Goal: Transaction & Acquisition: Purchase product/service

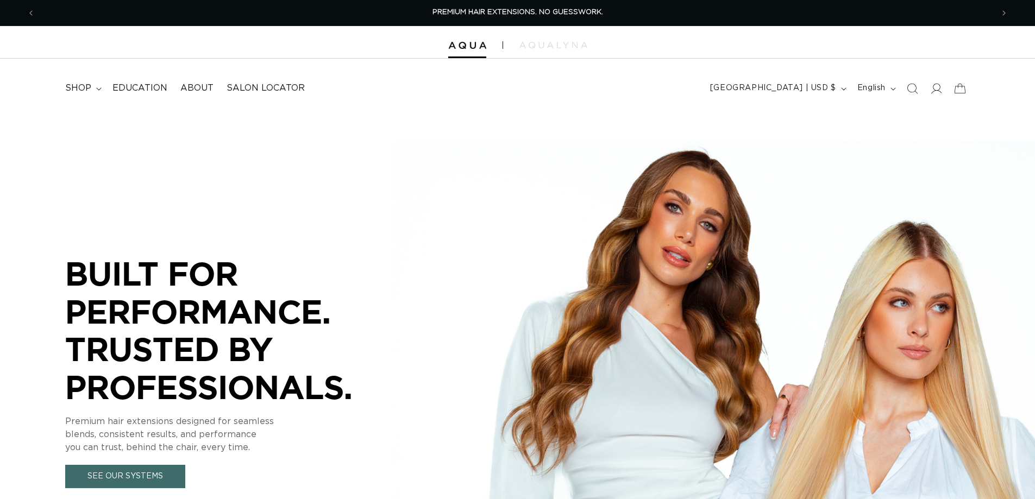
click at [82, 91] on span "shop" at bounding box center [78, 88] width 26 height 11
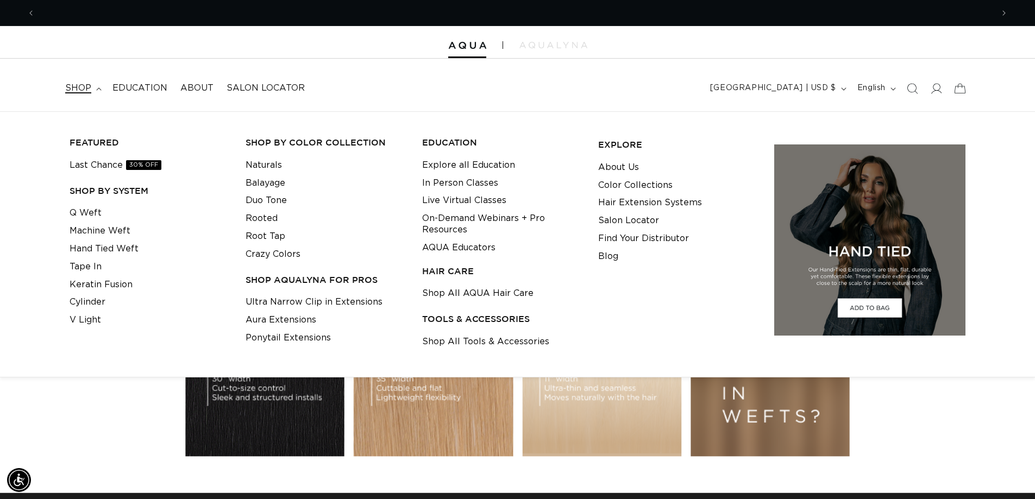
scroll to position [0, 1916]
click at [98, 248] on link "Hand Tied Weft" at bounding box center [104, 249] width 69 height 18
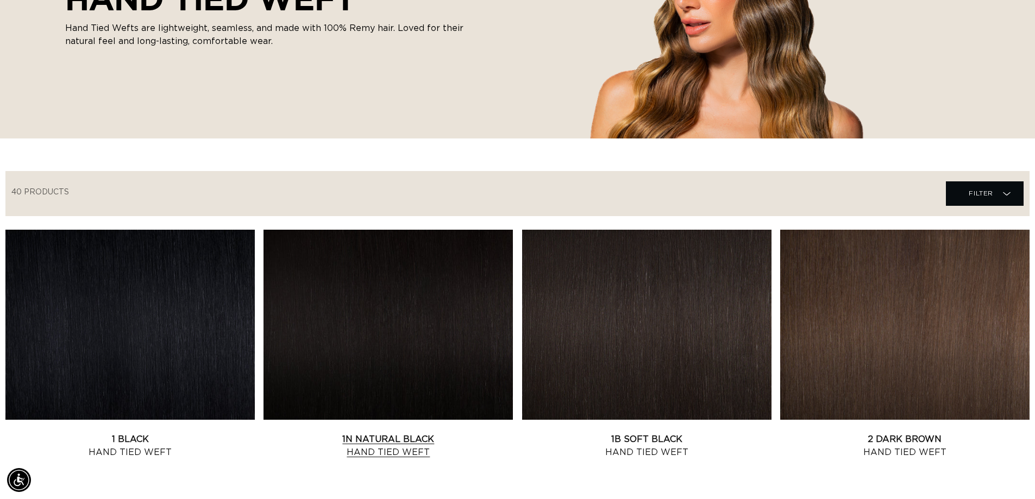
scroll to position [0, 1916]
click at [578, 433] on link "1B Soft Black Hand Tied Weft" at bounding box center [646, 446] width 249 height 26
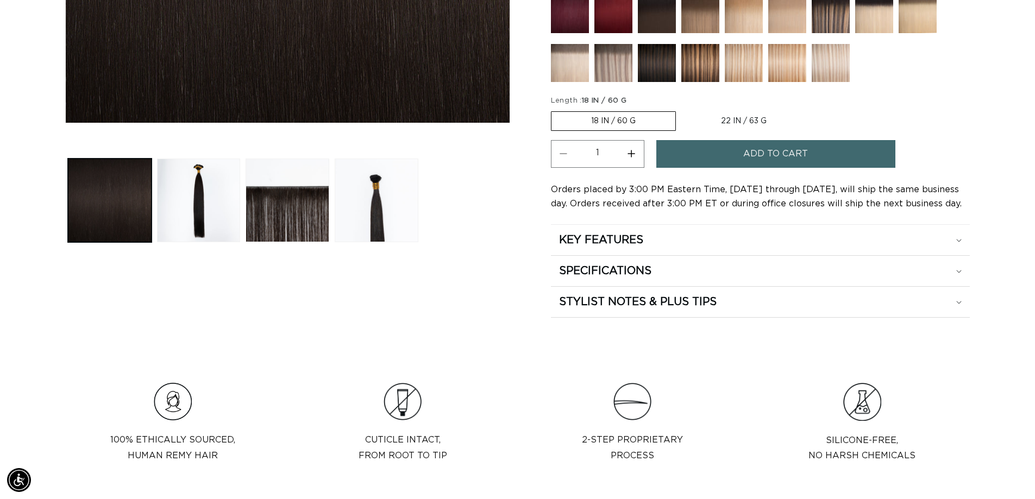
scroll to position [0, 958]
click at [780, 152] on span "Add to cart" at bounding box center [775, 154] width 65 height 28
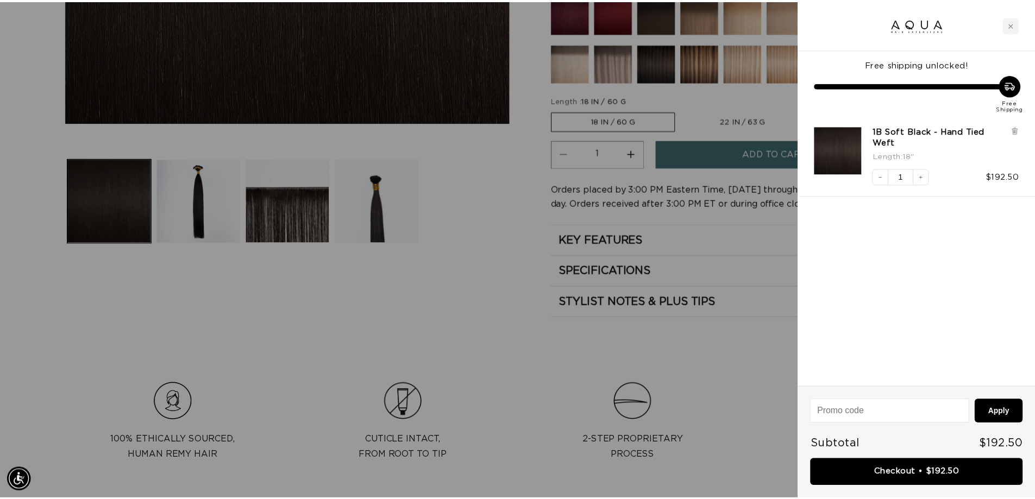
scroll to position [0, 966]
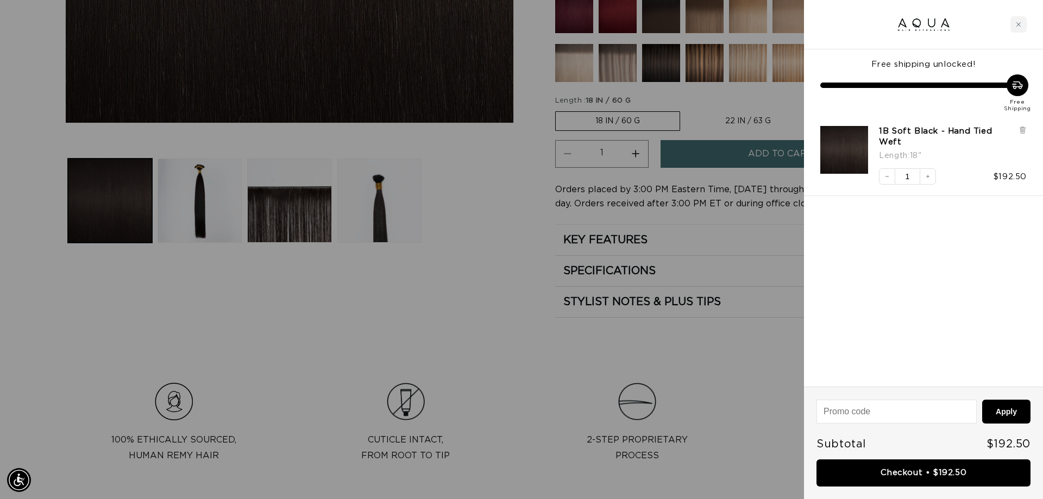
click at [489, 321] on div at bounding box center [521, 249] width 1043 height 499
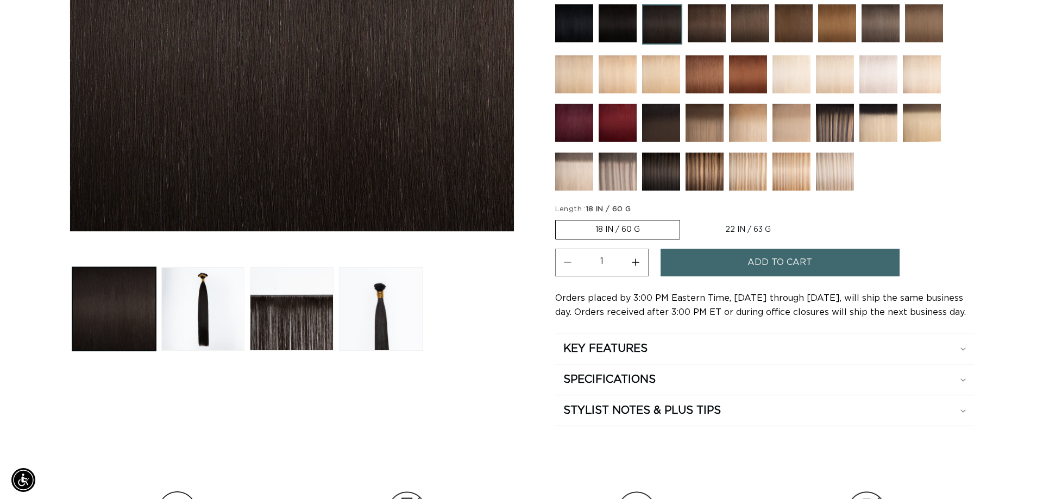
scroll to position [0, 1916]
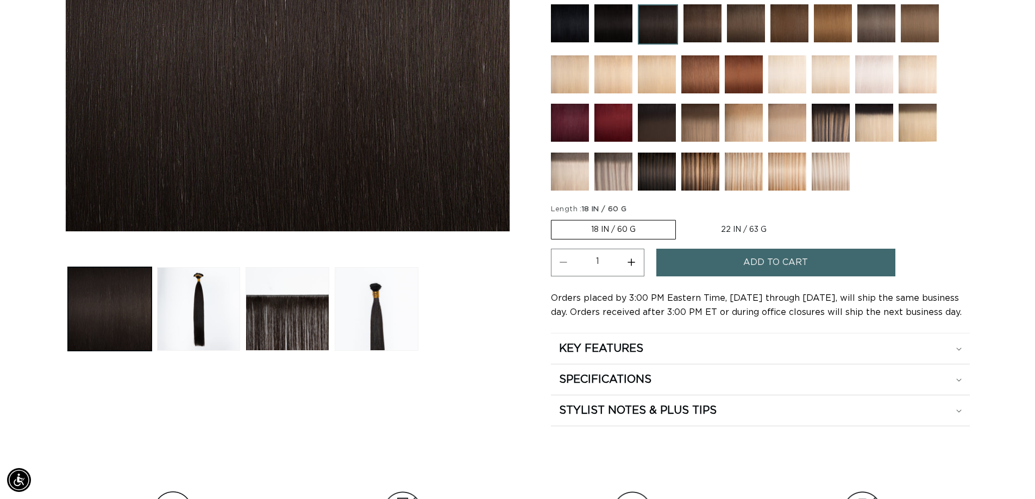
click at [649, 228] on label "18 IN / 60 G Variant sold out or unavailable" at bounding box center [613, 230] width 125 height 20
click at [554, 218] on input "18 IN / 60 G Variant sold out or unavailable" at bounding box center [554, 218] width 1 height 1
click at [722, 265] on button "Add to cart" at bounding box center [775, 263] width 239 height 28
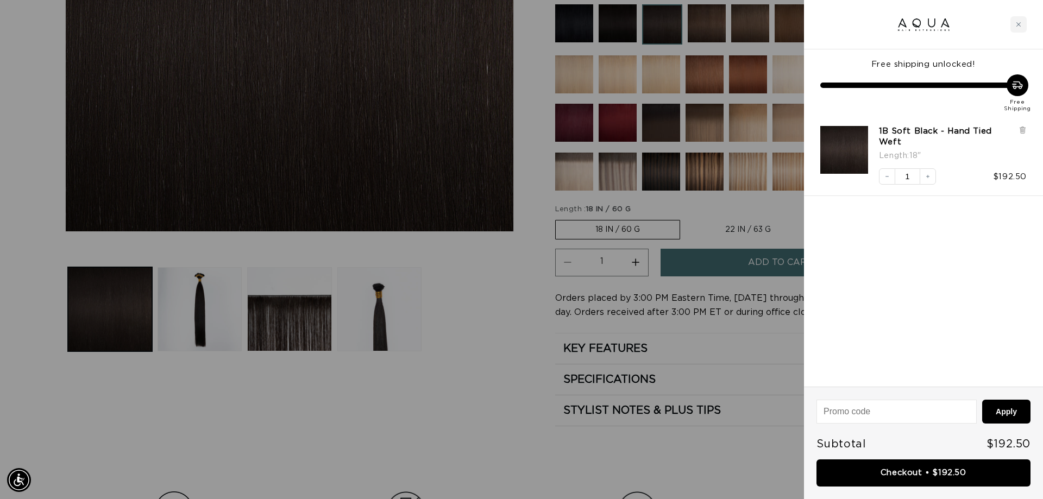
scroll to position [0, 0]
click at [887, 173] on icon "Decrease quantity" at bounding box center [887, 176] width 7 height 7
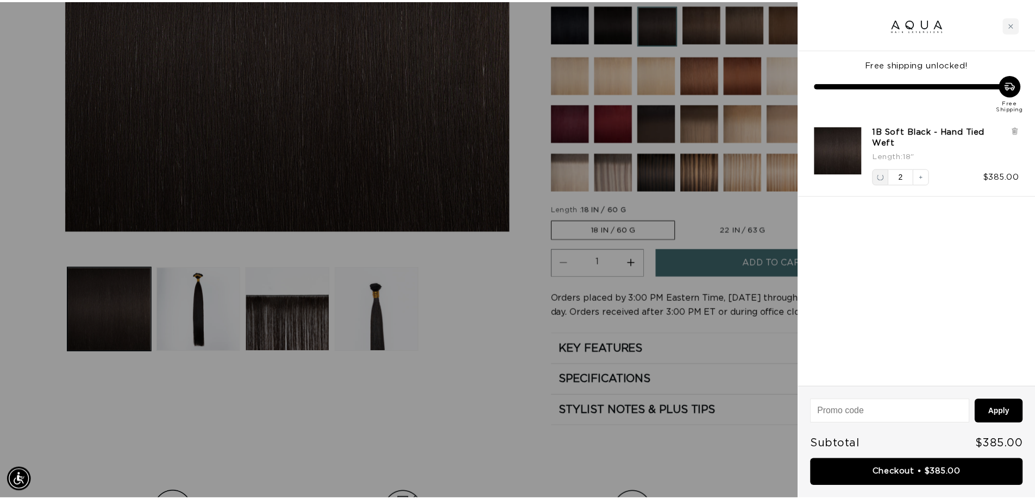
scroll to position [0, 966]
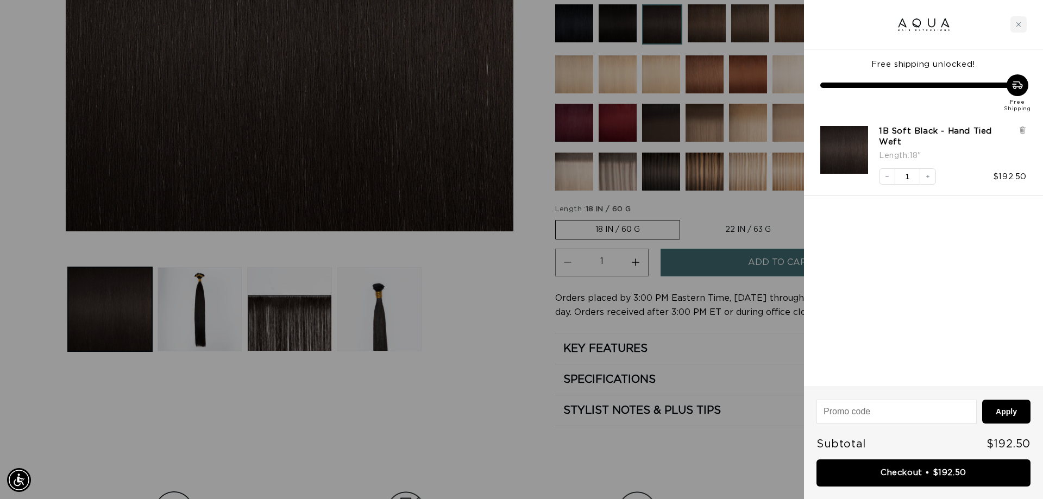
click at [489, 326] on div at bounding box center [521, 249] width 1043 height 499
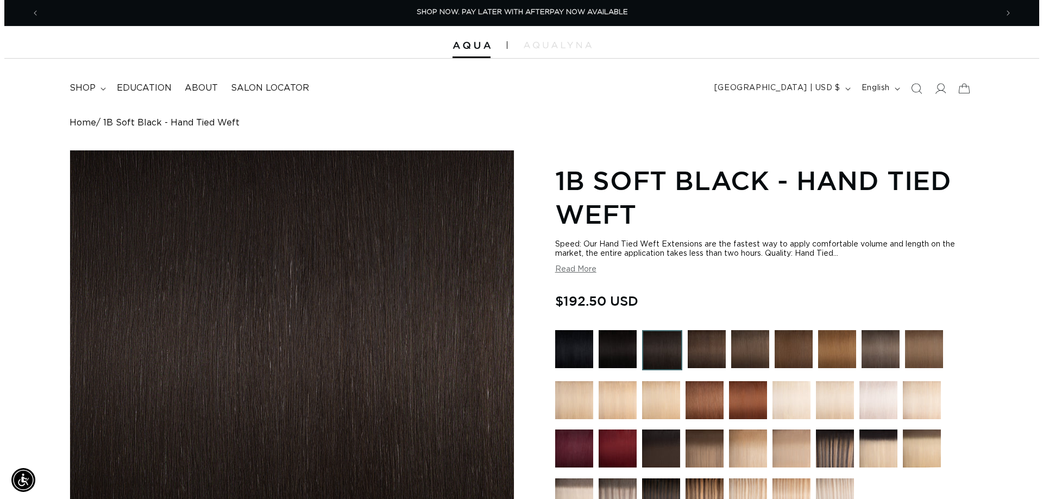
scroll to position [0, 1916]
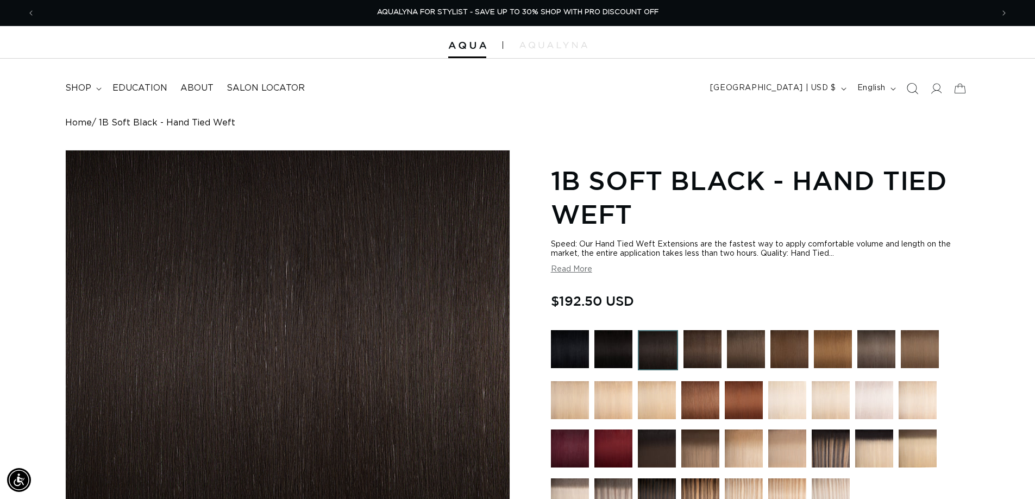
click at [911, 89] on icon "Search" at bounding box center [911, 88] width 11 height 11
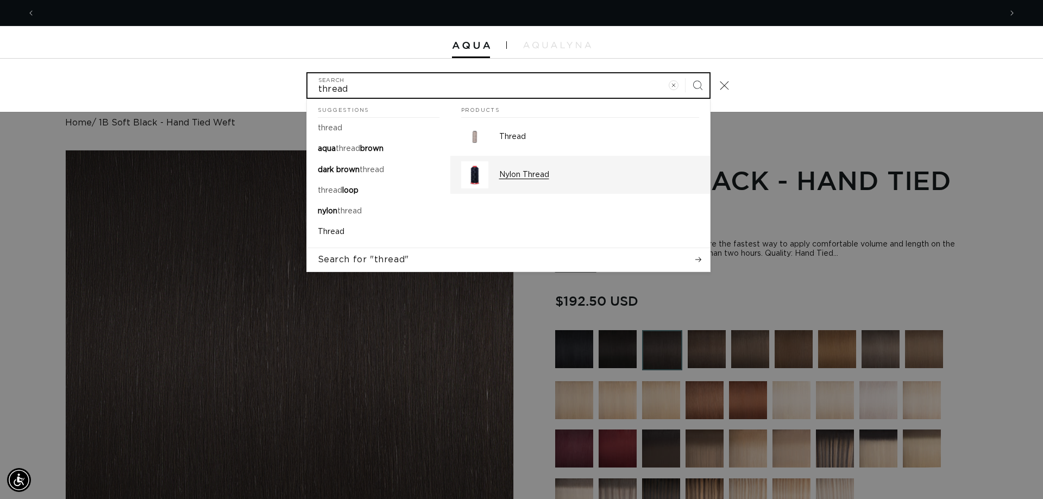
scroll to position [0, 1932]
type input "thread"
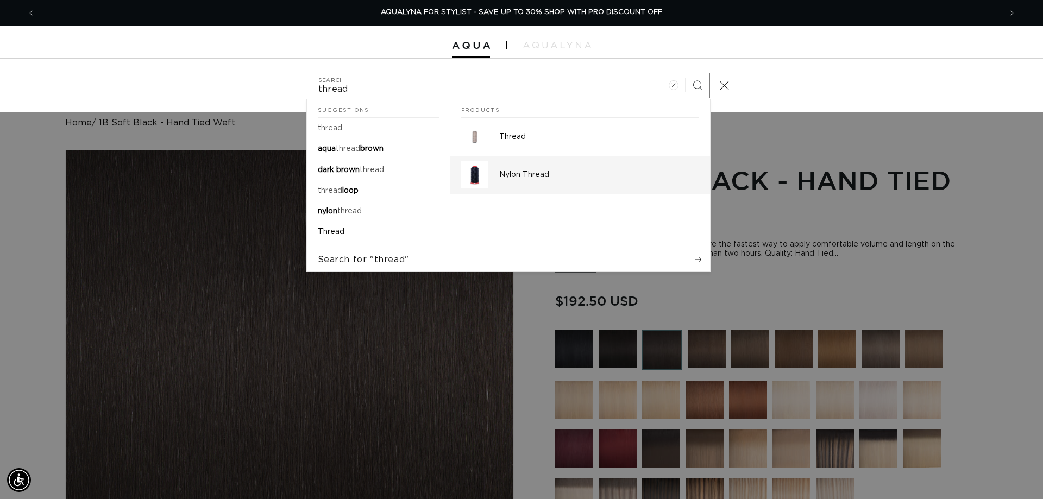
click at [508, 172] on p "Nylon Thread" at bounding box center [599, 175] width 200 height 10
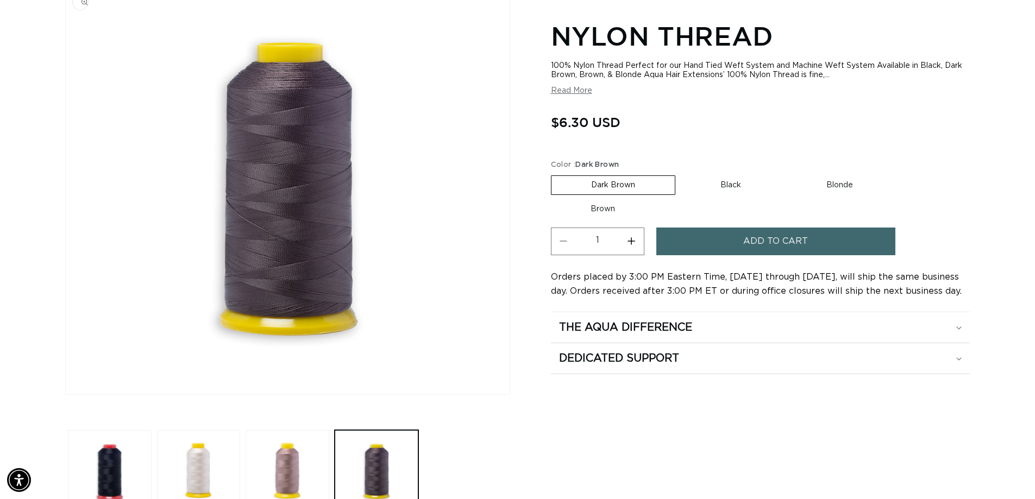
scroll to position [0, 1916]
click at [606, 207] on label "Brown Variant sold out or unavailable" at bounding box center [603, 209] width 104 height 18
click at [898, 174] on input "Brown Variant sold out or unavailable" at bounding box center [898, 173] width 1 height 1
radio input "true"
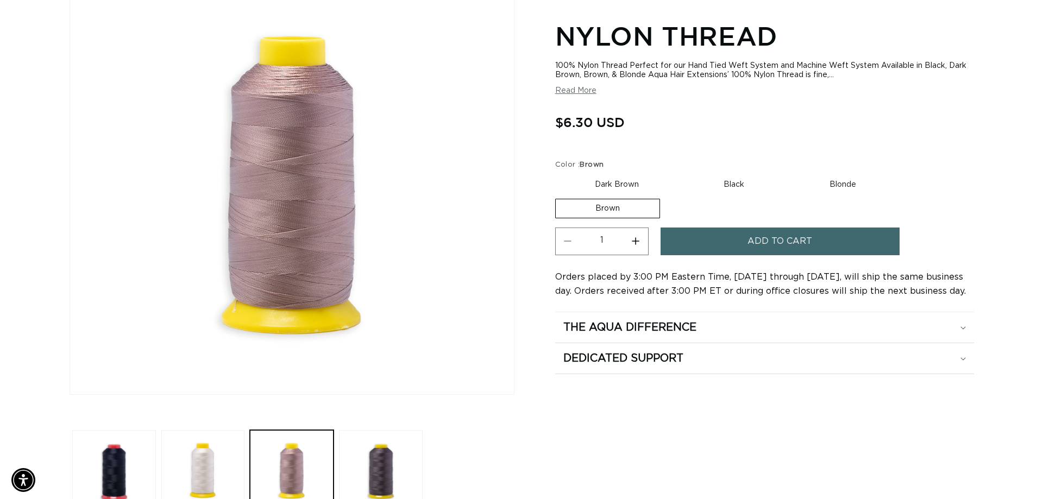
scroll to position [0, 958]
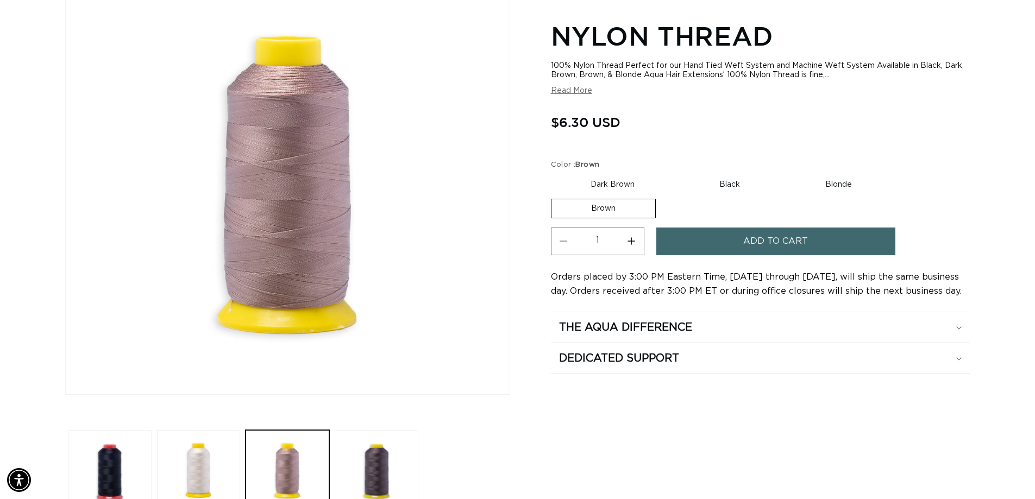
click at [750, 240] on span "Add to cart" at bounding box center [775, 242] width 65 height 28
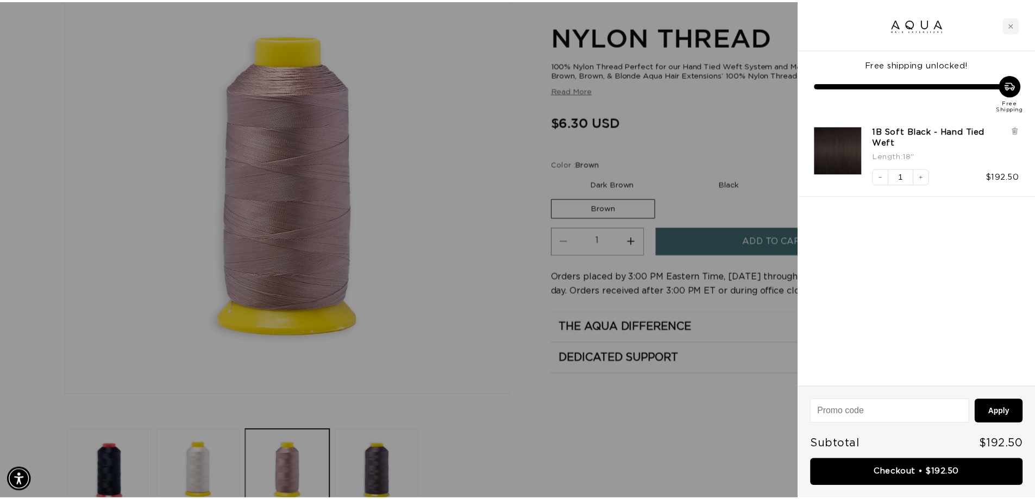
scroll to position [0, 1932]
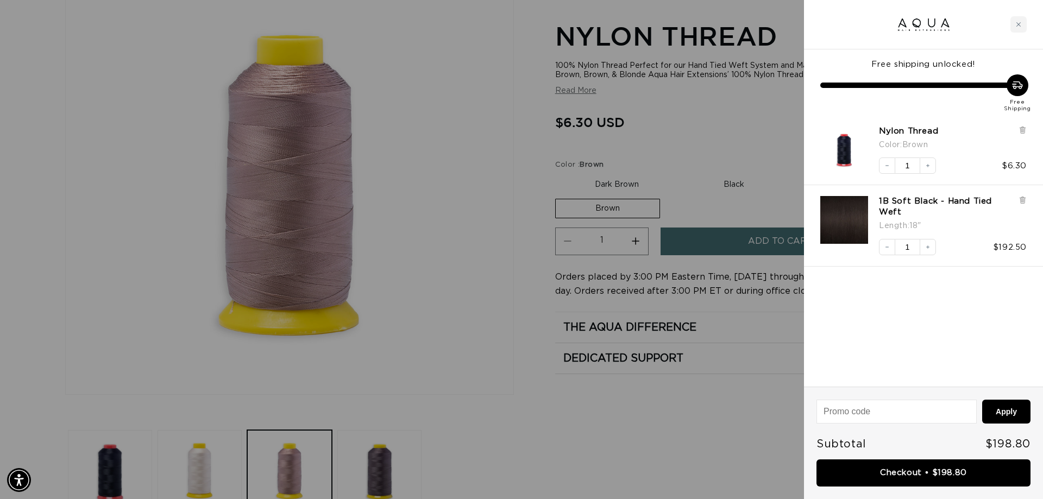
click at [480, 71] on div at bounding box center [521, 249] width 1043 height 499
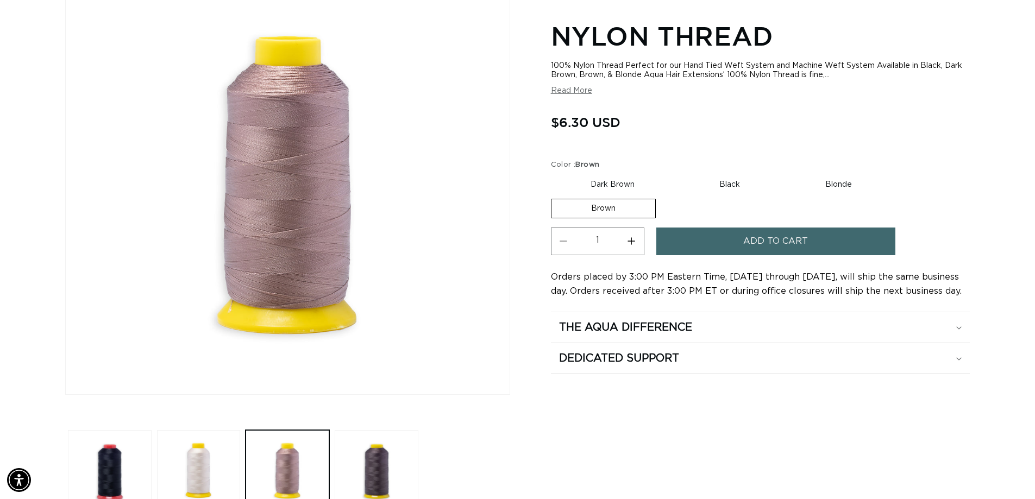
scroll to position [0, 0]
click at [846, 184] on label "Blonde Variant sold out or unavailable" at bounding box center [839, 185] width 106 height 18
click at [786, 174] on input "Blonde Variant sold out or unavailable" at bounding box center [785, 173] width 1 height 1
radio input "true"
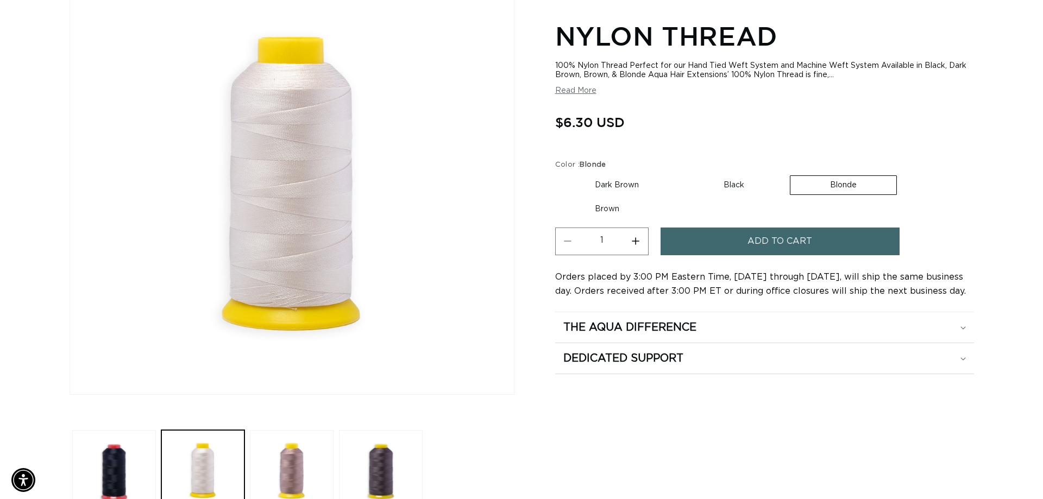
scroll to position [0, 958]
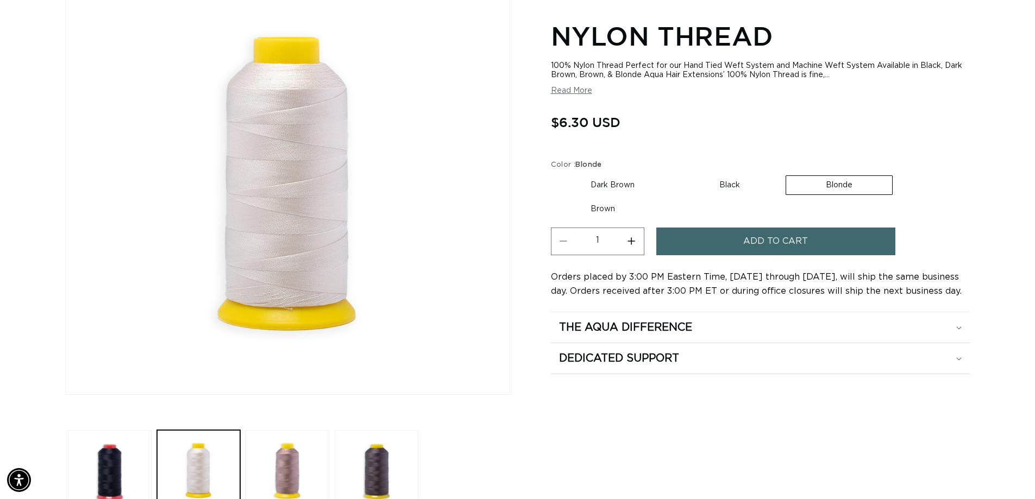
click at [810, 236] on button "Add to cart" at bounding box center [775, 242] width 239 height 28
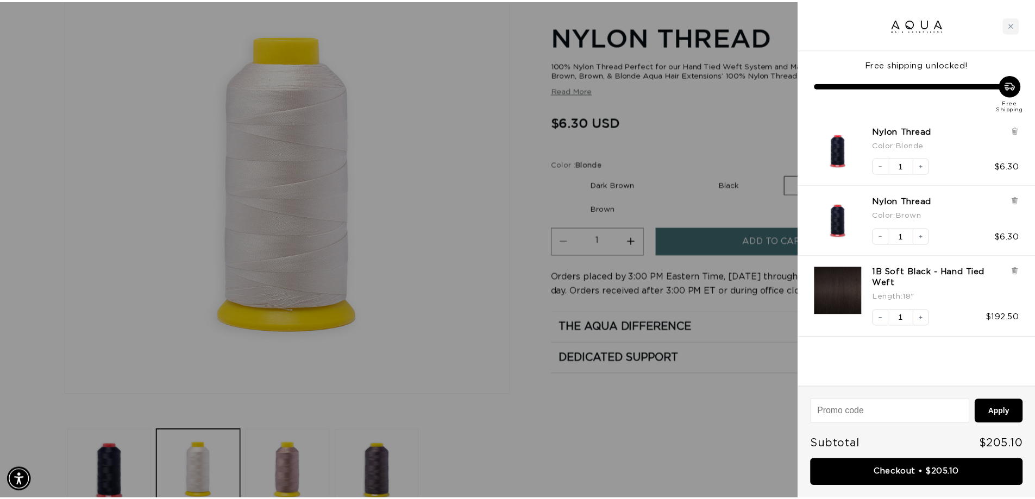
scroll to position [0, 0]
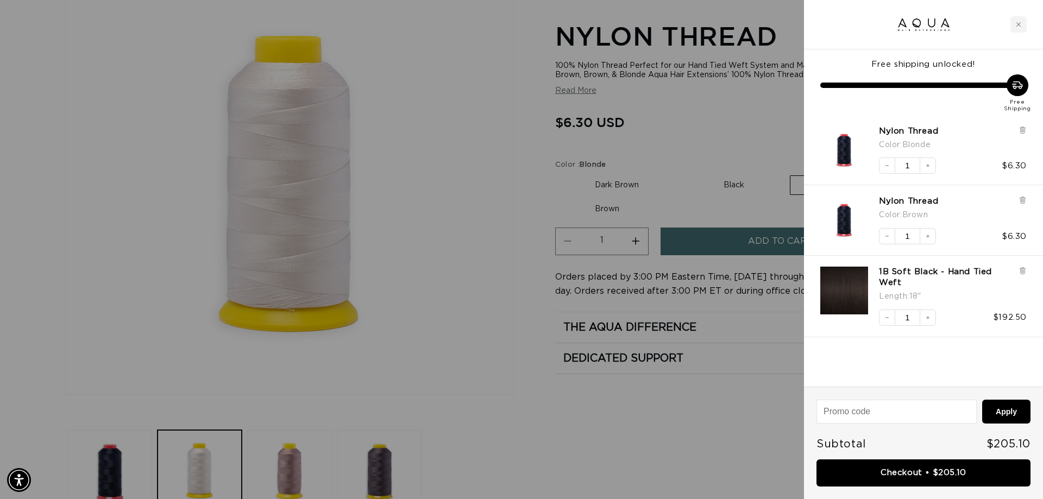
click at [501, 280] on div at bounding box center [521, 249] width 1043 height 499
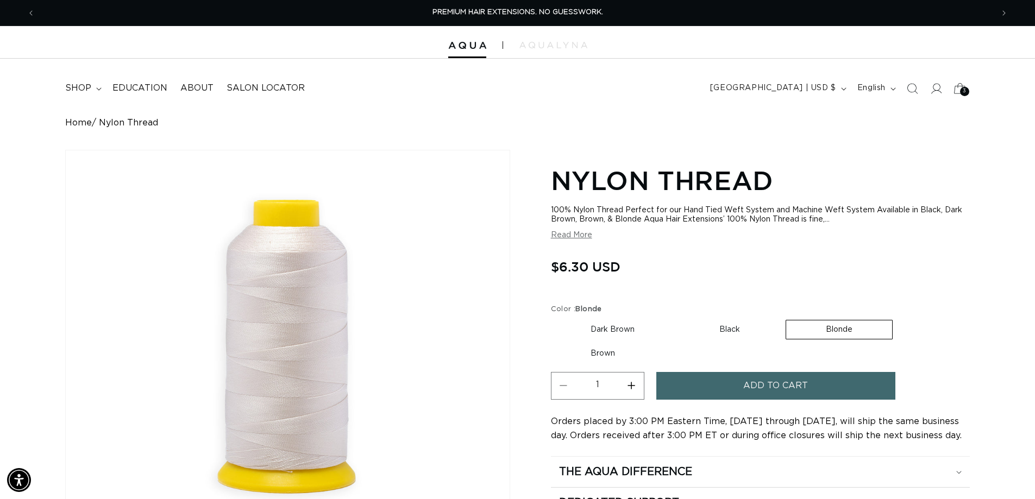
click at [960, 92] on div "3 3" at bounding box center [964, 91] width 9 height 9
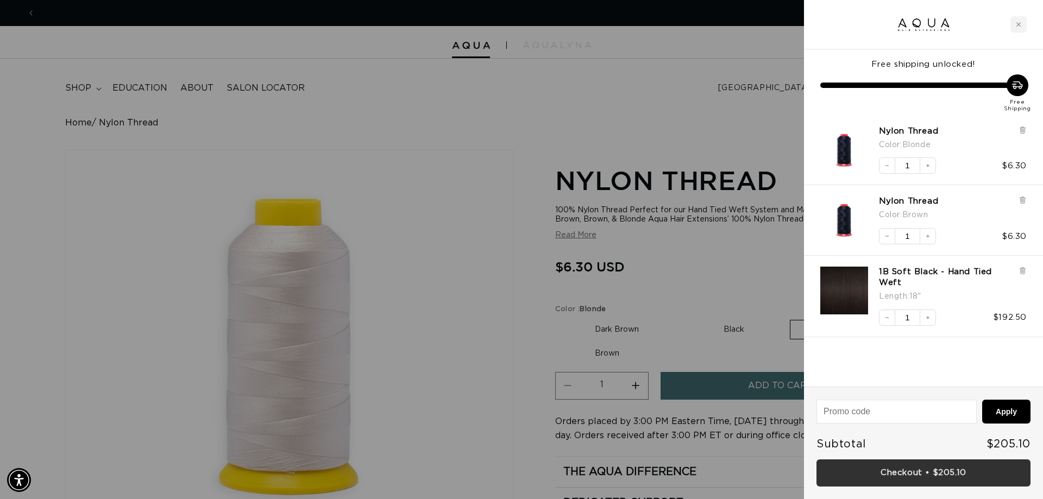
scroll to position [0, 966]
click at [936, 469] on link "Checkout • $205.10" at bounding box center [924, 474] width 214 height 28
